Goal: Task Accomplishment & Management: Complete application form

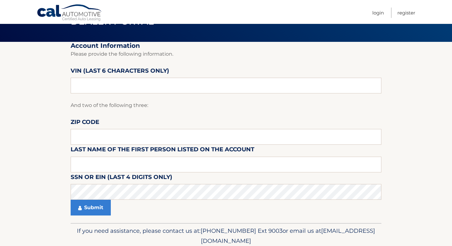
scroll to position [29, 0]
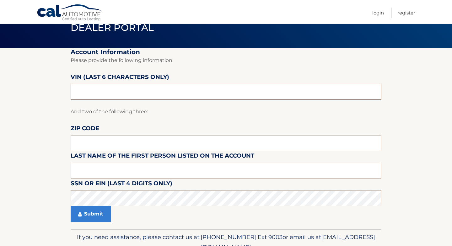
click at [207, 89] on input "text" at bounding box center [226, 92] width 311 height 16
paste input "H56056"
type input "3*****"
click at [93, 219] on button "Submit" at bounding box center [91, 214] width 40 height 16
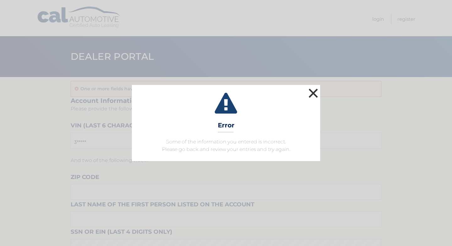
click at [315, 93] on button "×" at bounding box center [313, 93] width 13 height 13
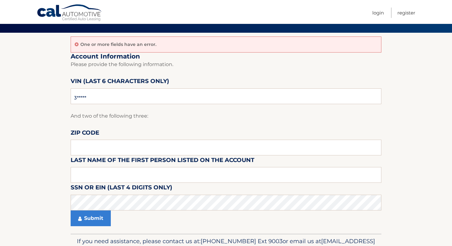
scroll to position [47, 0]
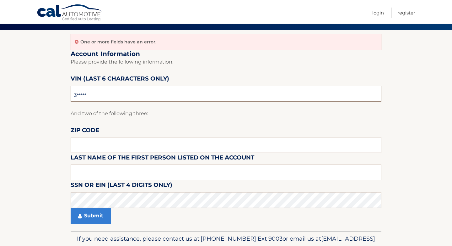
click at [196, 93] on input "3*****" at bounding box center [226, 94] width 311 height 16
paste input "H56056"
type input "H56056"
click at [195, 144] on input "text" at bounding box center [226, 145] width 311 height 16
click at [176, 173] on input "text" at bounding box center [226, 172] width 311 height 16
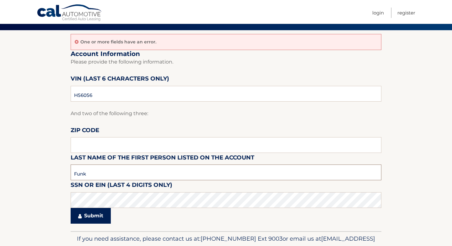
type input "Funk"
click at [91, 218] on button "Submit" at bounding box center [91, 216] width 40 height 16
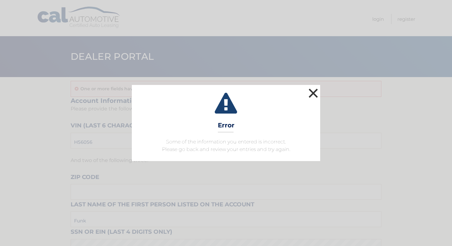
click at [314, 93] on button "×" at bounding box center [313, 93] width 13 height 13
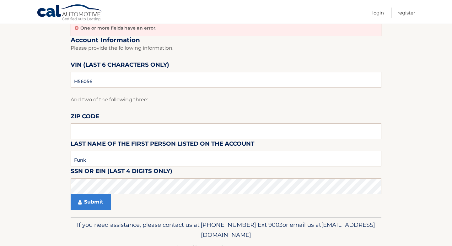
scroll to position [66, 0]
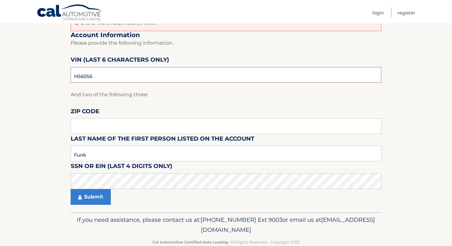
click at [164, 79] on input "H56056" at bounding box center [226, 75] width 311 height 16
type input "661234"
click at [167, 127] on input "text" at bounding box center [226, 126] width 311 height 16
type input "14701"
click at [147, 151] on input "Funk" at bounding box center [226, 153] width 311 height 16
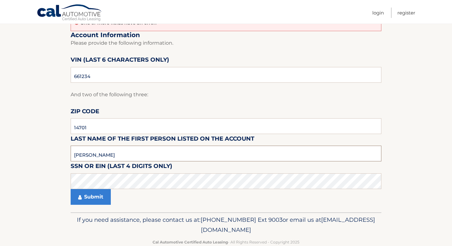
type input "[PERSON_NAME]"
click at [90, 197] on button "Submit" at bounding box center [91, 197] width 40 height 16
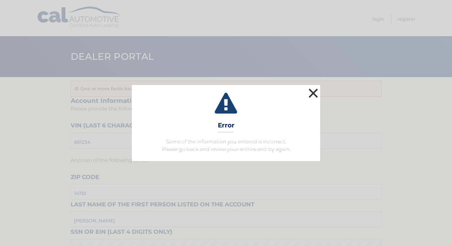
click at [313, 93] on button "×" at bounding box center [313, 93] width 13 height 13
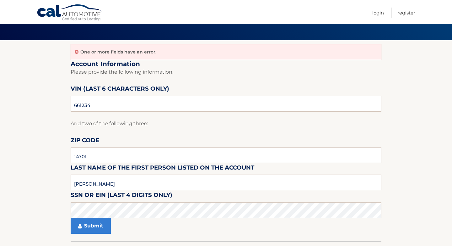
scroll to position [38, 0]
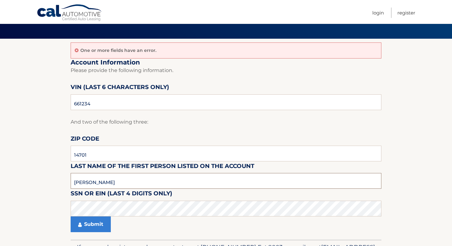
click at [140, 186] on input "[PERSON_NAME]" at bounding box center [226, 181] width 311 height 16
type input "4741"
click at [96, 223] on button "Submit" at bounding box center [91, 224] width 40 height 16
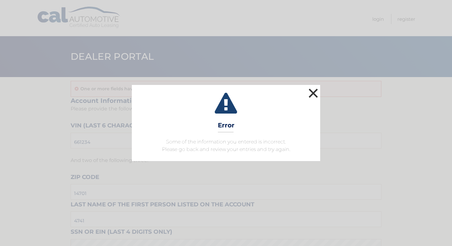
click at [315, 90] on button "×" at bounding box center [313, 93] width 13 height 13
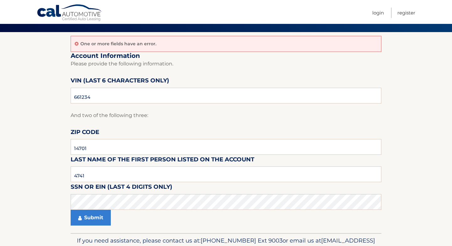
scroll to position [48, 0]
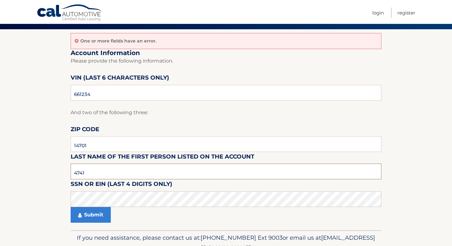
click at [185, 168] on input "4741" at bounding box center [226, 171] width 311 height 16
click at [100, 215] on button "Submit" at bounding box center [91, 215] width 40 height 16
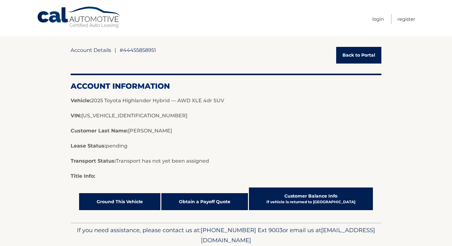
scroll to position [42, 0]
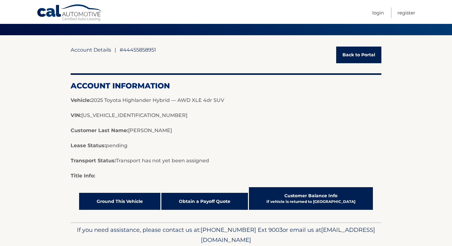
click at [361, 57] on link "Back to Portal" at bounding box center [359, 55] width 45 height 17
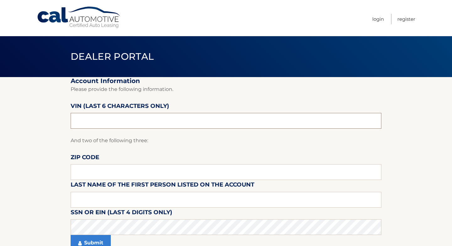
click at [165, 123] on input "text" at bounding box center [226, 121] width 311 height 16
type input "661234"
click at [189, 173] on input "text" at bounding box center [226, 172] width 311 height 16
click at [179, 201] on input "text" at bounding box center [226, 200] width 311 height 16
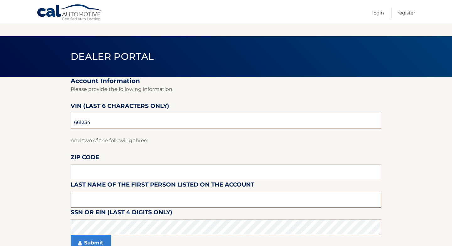
scroll to position [58, 0]
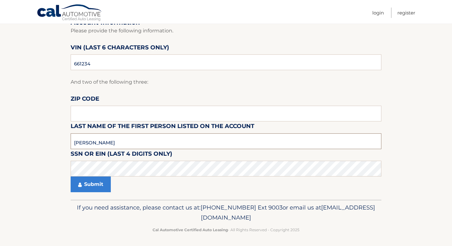
type input "[PERSON_NAME]"
click at [103, 183] on button "Submit" at bounding box center [91, 184] width 40 height 16
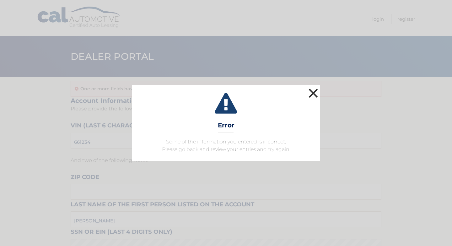
click at [314, 91] on button "×" at bounding box center [313, 93] width 13 height 13
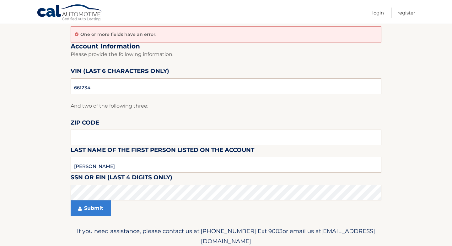
scroll to position [55, 0]
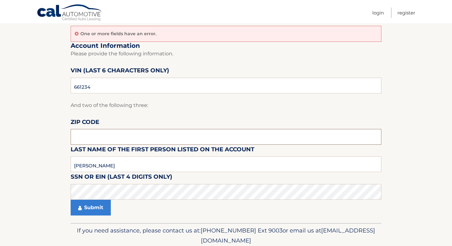
click at [169, 132] on input "text" at bounding box center [226, 137] width 311 height 16
type input "14701"
click at [91, 207] on button "Submit" at bounding box center [91, 208] width 40 height 16
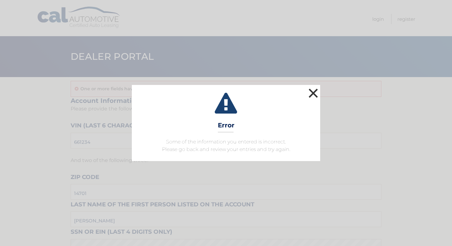
click at [314, 91] on button "×" at bounding box center [313, 93] width 13 height 13
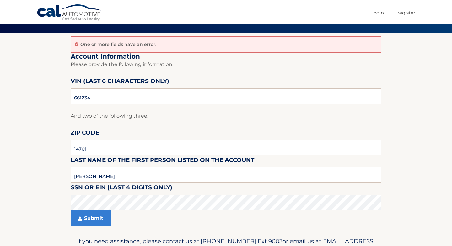
scroll to position [45, 0]
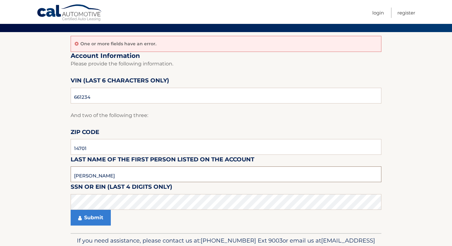
click at [124, 178] on input "[PERSON_NAME]" at bounding box center [226, 174] width 311 height 16
click at [88, 217] on button "Submit" at bounding box center [91, 218] width 40 height 16
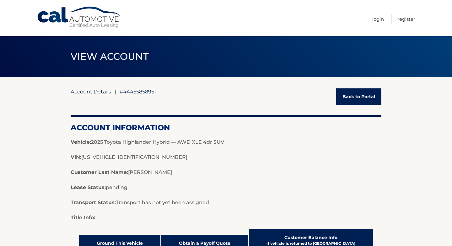
click at [360, 97] on link "Back to Portal" at bounding box center [359, 96] width 45 height 17
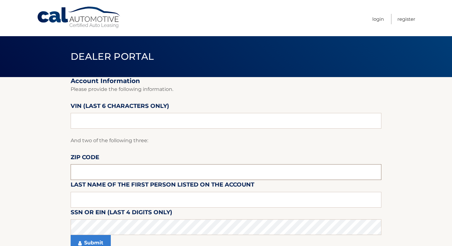
click at [197, 172] on input "text" at bounding box center [226, 172] width 311 height 16
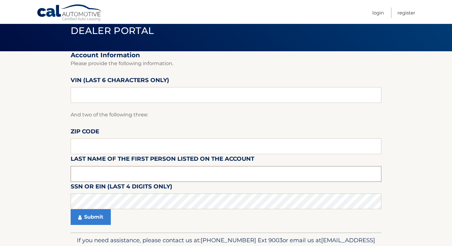
click at [144, 175] on input "text" at bounding box center [226, 174] width 311 height 16
type input "[PERSON_NAME]"
click at [232, 100] on input "text" at bounding box center [226, 95] width 311 height 16
type input "661234"
click at [91, 219] on button "Submit" at bounding box center [91, 217] width 40 height 16
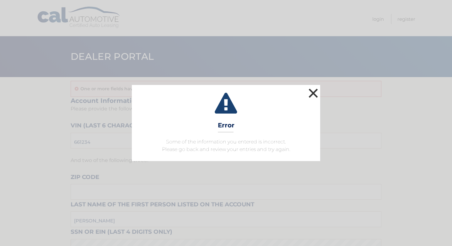
click at [311, 92] on button "×" at bounding box center [313, 93] width 13 height 13
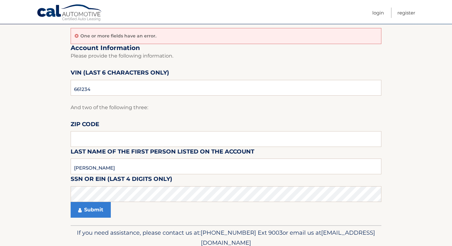
scroll to position [50, 0]
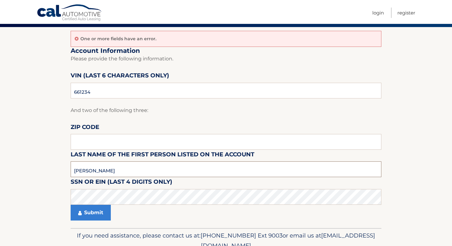
click at [82, 170] on input "[PERSON_NAME]" at bounding box center [226, 169] width 311 height 16
click at [108, 143] on input "text" at bounding box center [226, 142] width 311 height 16
type input "14701"
click at [71, 205] on button "Submit" at bounding box center [91, 213] width 40 height 16
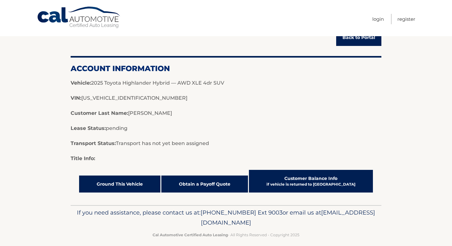
scroll to position [66, 0]
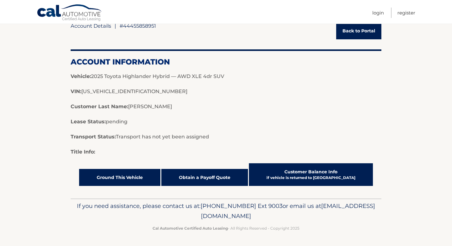
click at [294, 174] on link "Customer Balance Info if vehicle is returned to CAL" at bounding box center [311, 174] width 124 height 23
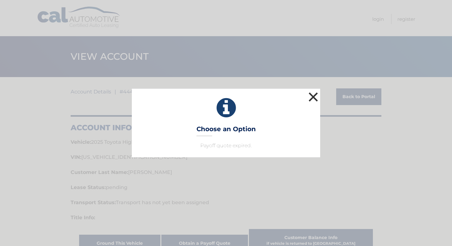
click at [314, 97] on button "×" at bounding box center [313, 96] width 13 height 13
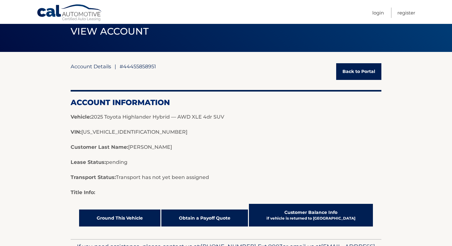
scroll to position [35, 0]
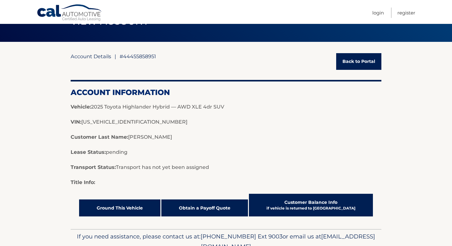
click at [219, 204] on link "Obtain a Payoff Quote" at bounding box center [205, 207] width 87 height 17
click at [358, 62] on link "Back to Portal" at bounding box center [359, 61] width 45 height 17
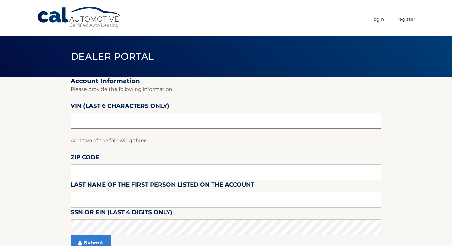
click at [141, 120] on input "text" at bounding box center [226, 121] width 311 height 16
type input "201093"
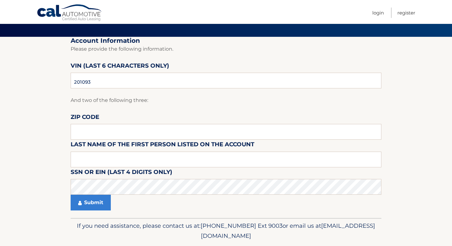
click at [140, 176] on label "SSN or EIN (last 4 digits only)" at bounding box center [122, 173] width 102 height 12
click at [137, 130] on input "text" at bounding box center [226, 132] width 311 height 16
type input "07866"
click at [143, 166] on input "text" at bounding box center [226, 159] width 311 height 16
type input "[PERSON_NAME]"
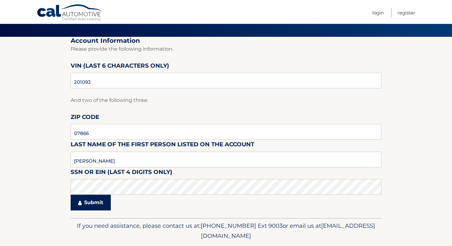
click at [87, 202] on button "Submit" at bounding box center [91, 202] width 40 height 16
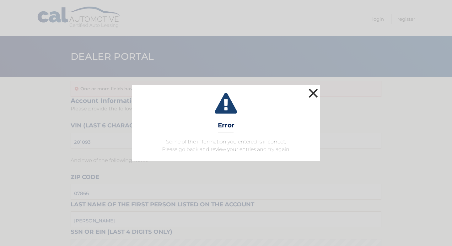
click at [310, 92] on button "×" at bounding box center [313, 93] width 13 height 13
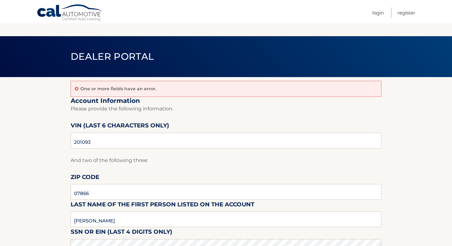
scroll to position [51, 0]
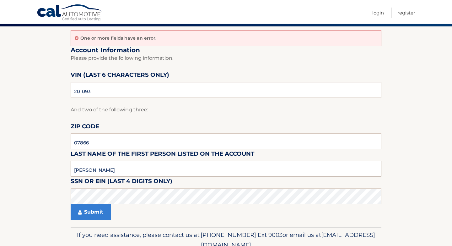
click at [146, 164] on input "[PERSON_NAME]" at bounding box center [226, 169] width 311 height 16
click at [71, 204] on button "Submit" at bounding box center [91, 212] width 40 height 16
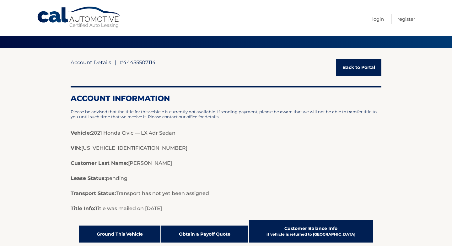
scroll to position [44, 0]
